Goal: Find contact information: Find contact information

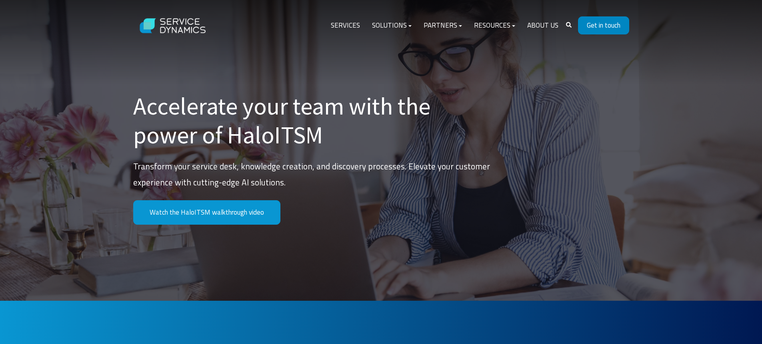
click at [598, 29] on link "Get in touch" at bounding box center [603, 25] width 51 height 18
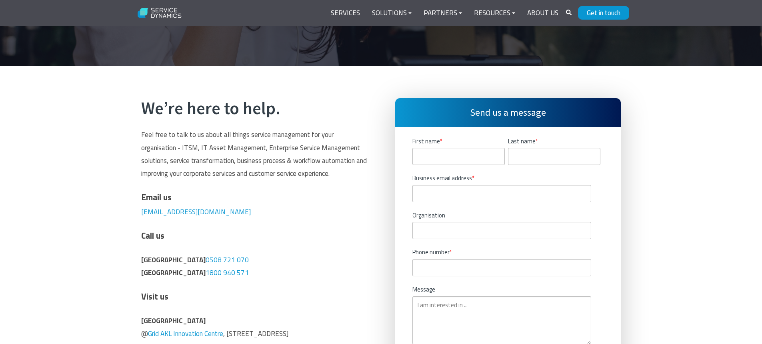
scroll to position [320, 0]
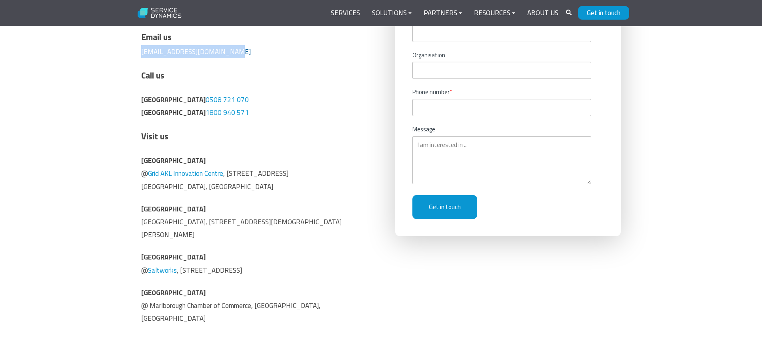
drag, startPoint x: 228, startPoint y: 54, endPoint x: 141, endPoint y: 53, distance: 86.8
click at [141, 53] on p "Email us [EMAIL_ADDRESS][DOMAIN_NAME]" at bounding box center [254, 43] width 226 height 29
copy link "[EMAIL_ADDRESS][DOMAIN_NAME]"
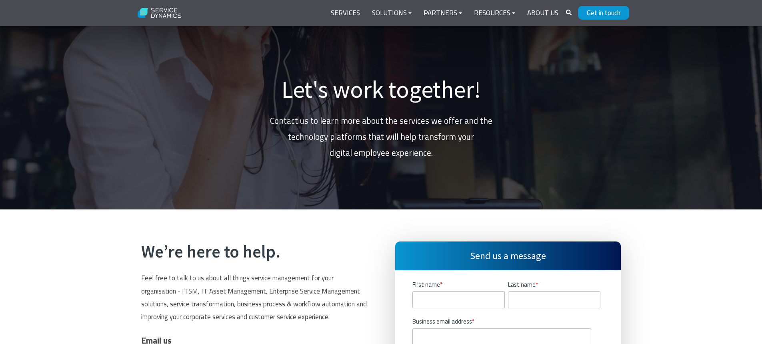
scroll to position [0, 0]
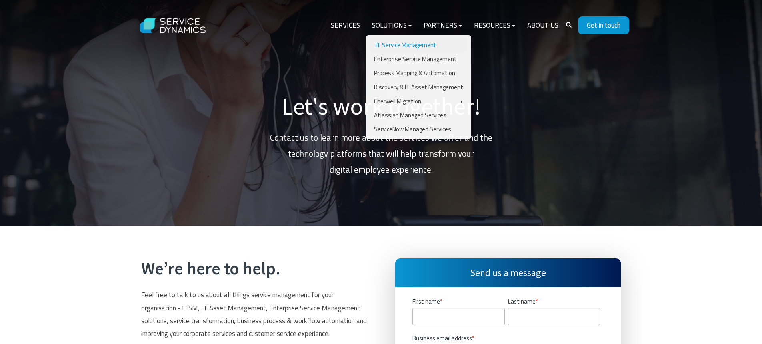
click at [390, 41] on link "IT Service Management" at bounding box center [418, 45] width 97 height 14
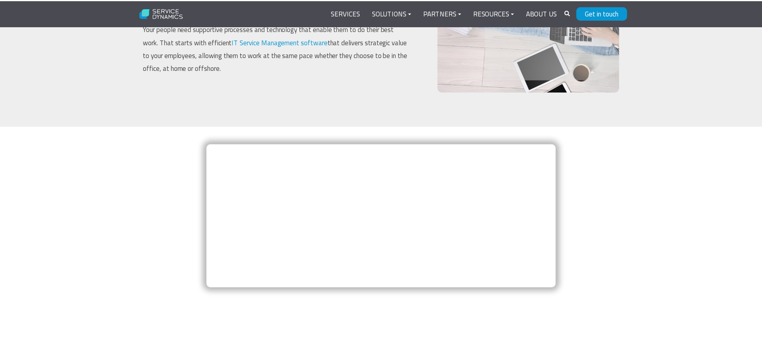
scroll to position [359, 0]
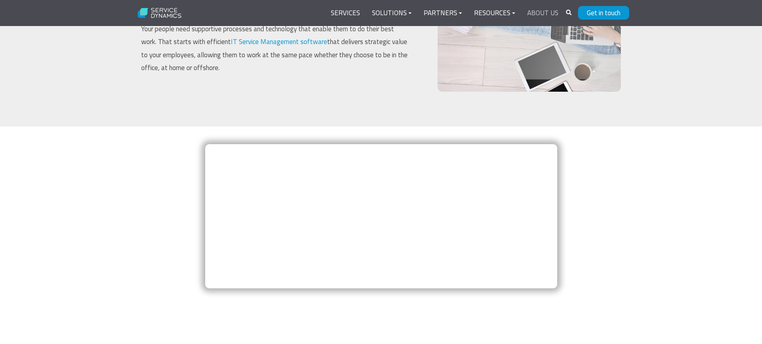
click at [537, 14] on link "About Us" at bounding box center [542, 13] width 43 height 19
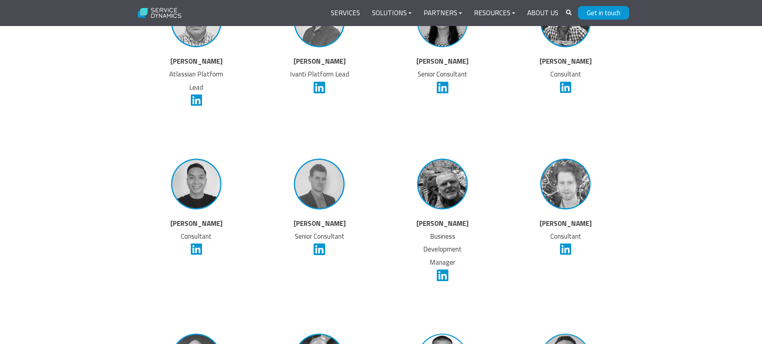
scroll to position [1888, 0]
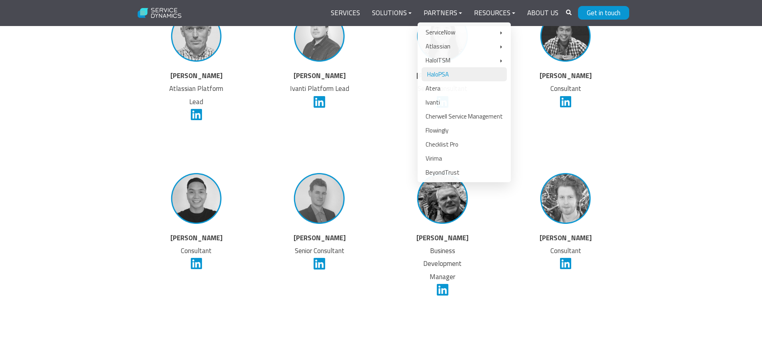
click at [438, 72] on link "HaloPSA" at bounding box center [464, 74] width 85 height 14
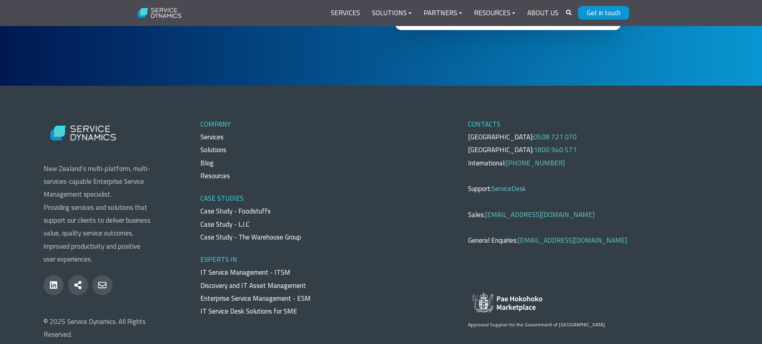
scroll to position [2400, 0]
